Goal: Entertainment & Leisure: Consume media (video, audio)

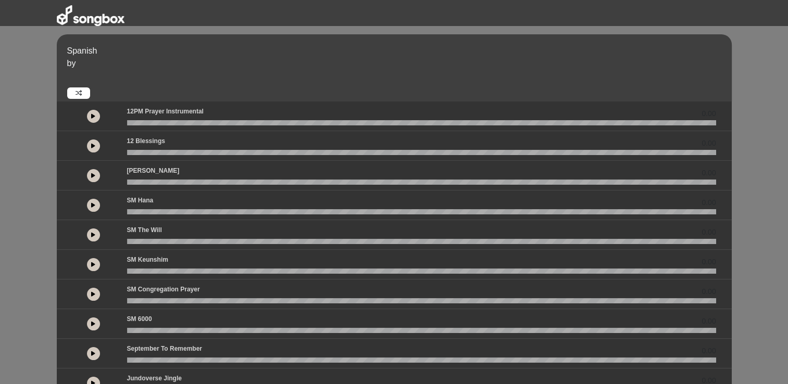
click at [82, 119] on div at bounding box center [93, 116] width 55 height 19
click at [91, 116] on icon at bounding box center [93, 115] width 4 height 5
click at [90, 145] on button at bounding box center [93, 146] width 13 height 13
click at [93, 174] on icon at bounding box center [93, 175] width 4 height 5
click at [89, 200] on button at bounding box center [93, 205] width 13 height 13
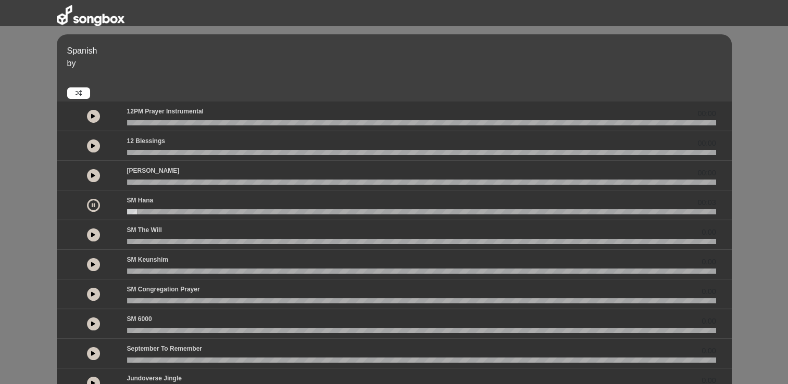
click at [84, 233] on div at bounding box center [93, 234] width 55 height 19
click at [96, 234] on button at bounding box center [93, 235] width 13 height 13
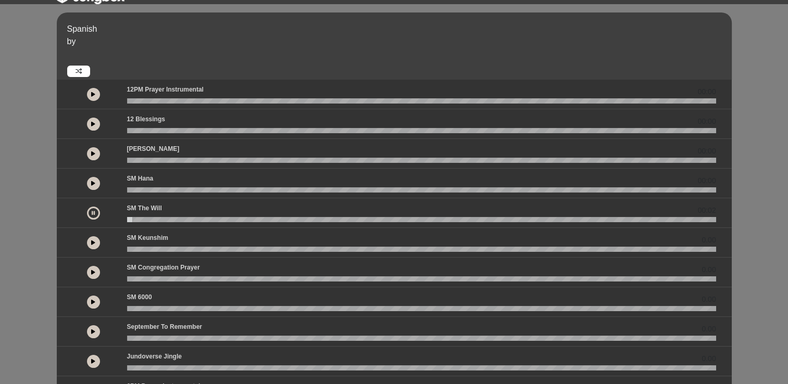
scroll to position [34, 0]
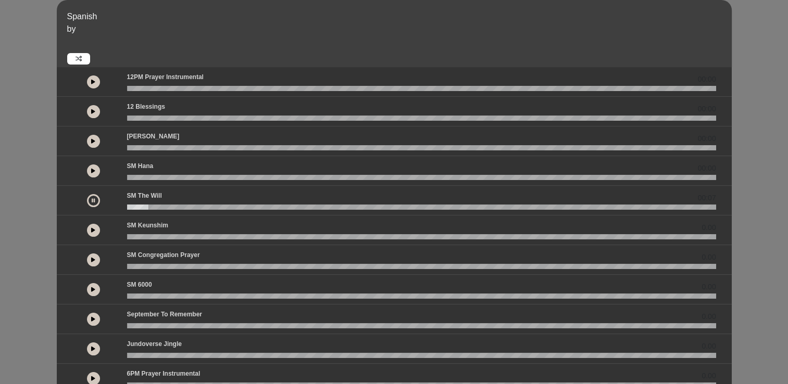
click at [95, 226] on button at bounding box center [93, 230] width 13 height 13
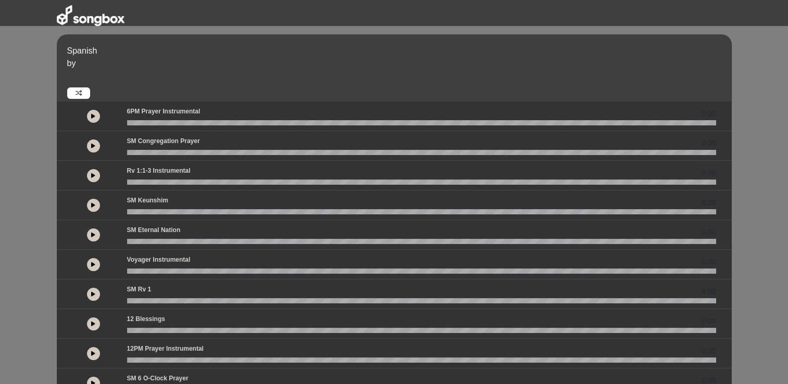
click at [93, 239] on button at bounding box center [93, 235] width 13 height 13
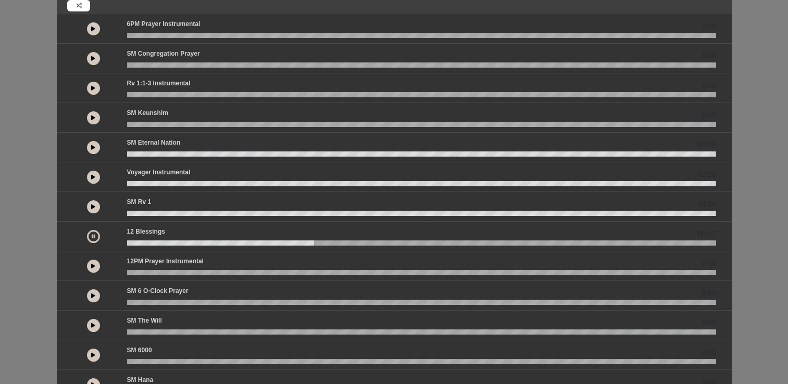
scroll to position [95, 0]
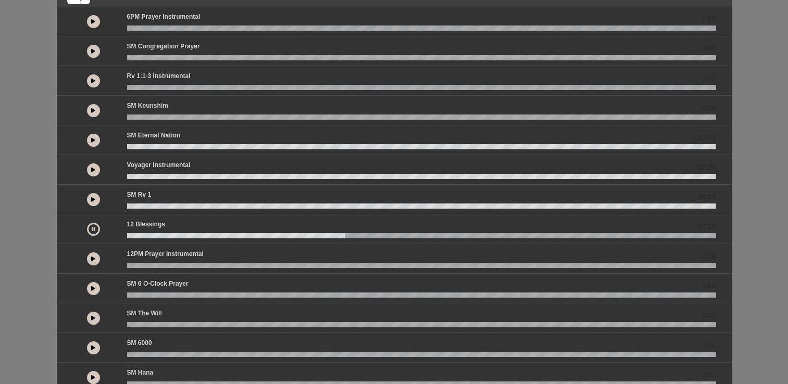
click at [85, 259] on div at bounding box center [93, 258] width 55 height 19
click at [90, 255] on button at bounding box center [93, 259] width 13 height 13
click at [90, 291] on button at bounding box center [93, 288] width 13 height 13
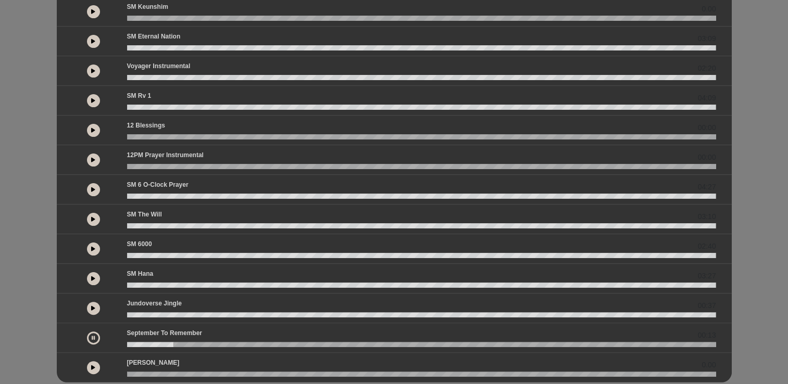
scroll to position [215, 0]
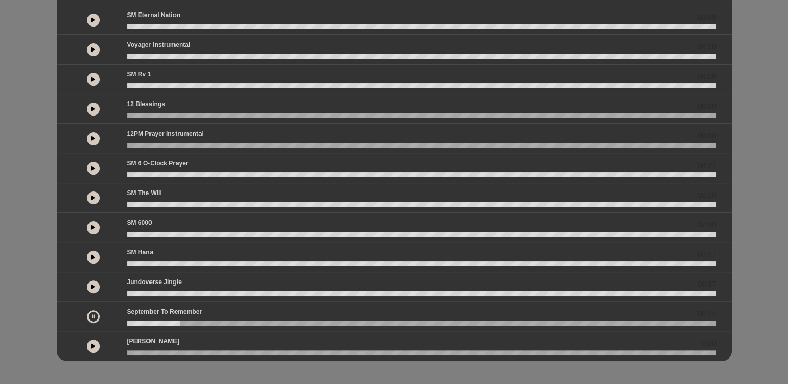
click at [89, 281] on button at bounding box center [93, 287] width 13 height 13
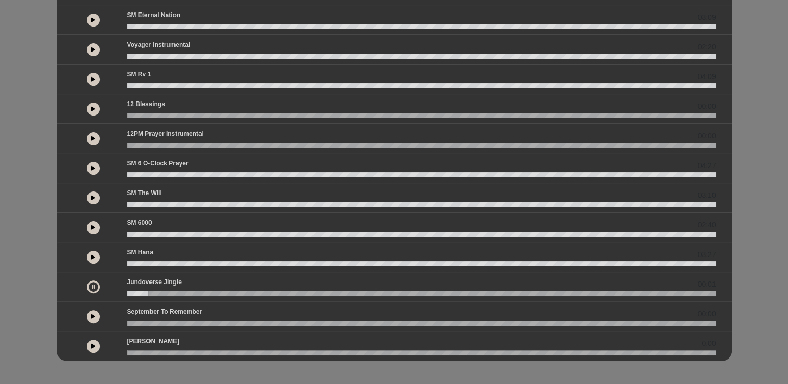
click at [92, 314] on icon at bounding box center [93, 316] width 4 height 5
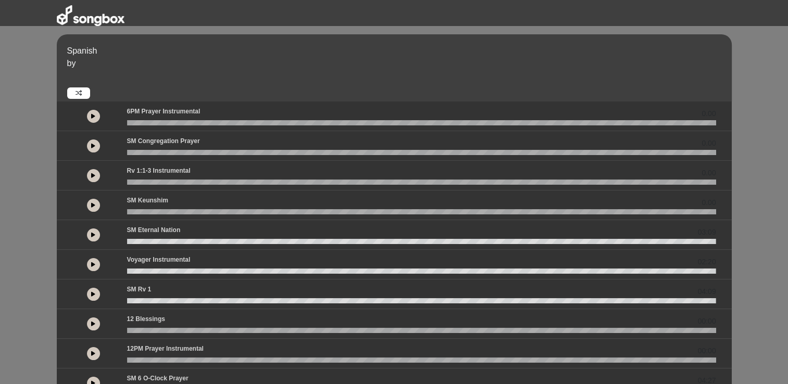
click at [93, 117] on icon at bounding box center [93, 115] width 4 height 5
click at [93, 145] on icon at bounding box center [93, 145] width 4 height 5
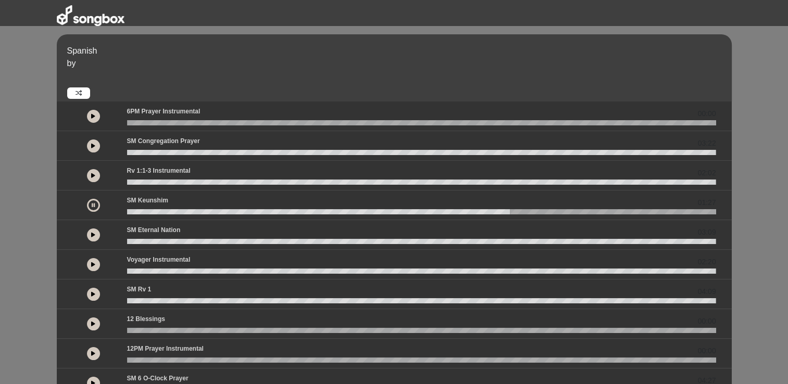
click at [92, 204] on icon at bounding box center [93, 205] width 3 height 5
